Goal: Find specific page/section: Find specific page/section

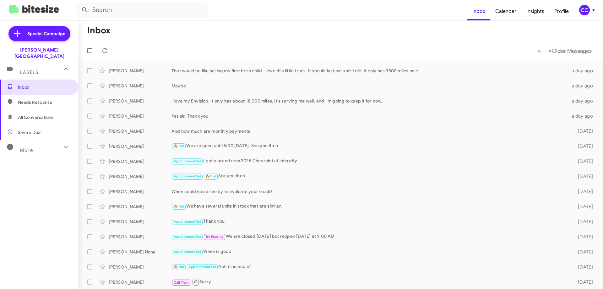
click at [28, 99] on span "Needs Response" at bounding box center [44, 102] width 53 height 6
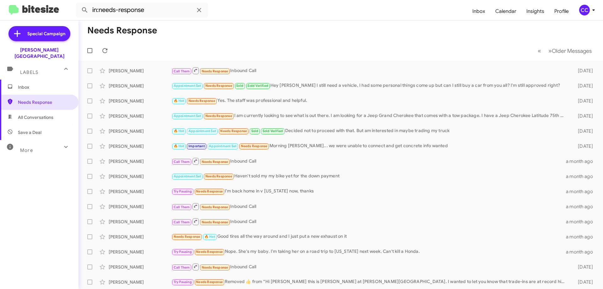
click at [33, 114] on span "All Conversations" at bounding box center [36, 117] width 36 height 6
type input "in:all-conversations"
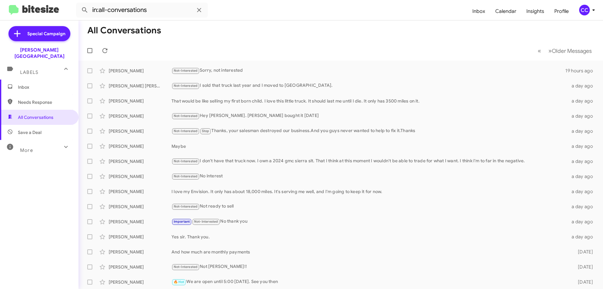
click at [27, 79] on span "Inbox" at bounding box center [39, 86] width 79 height 15
